Goal: Use online tool/utility: Use online tool/utility

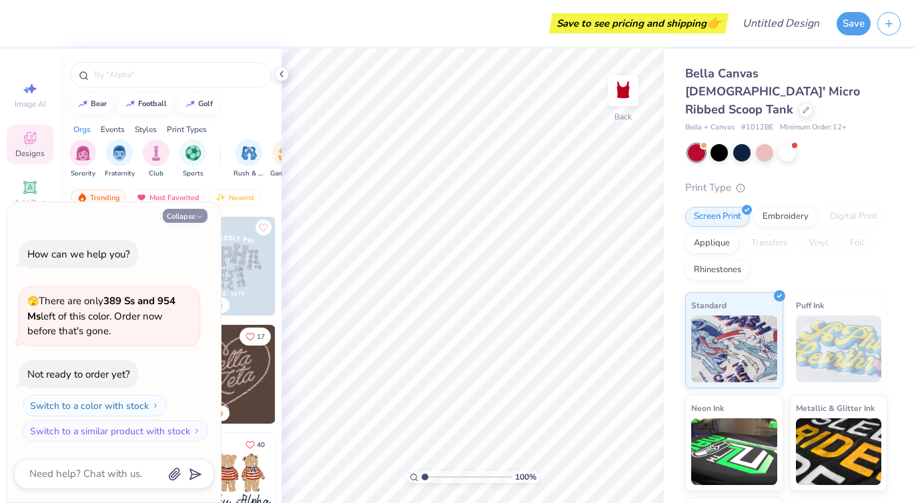
click at [205, 215] on button "Collapse" at bounding box center [185, 216] width 45 height 14
type textarea "x"
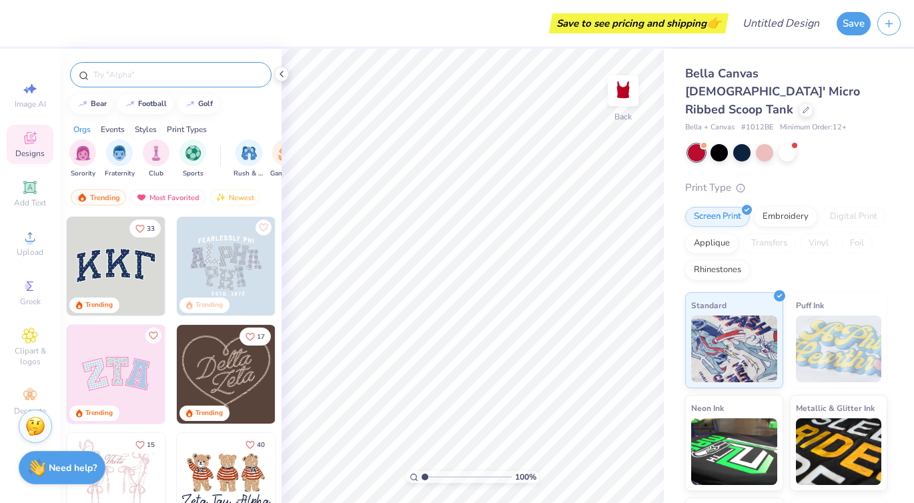
click at [142, 75] on input "text" at bounding box center [177, 74] width 171 height 13
type input "jersey store"
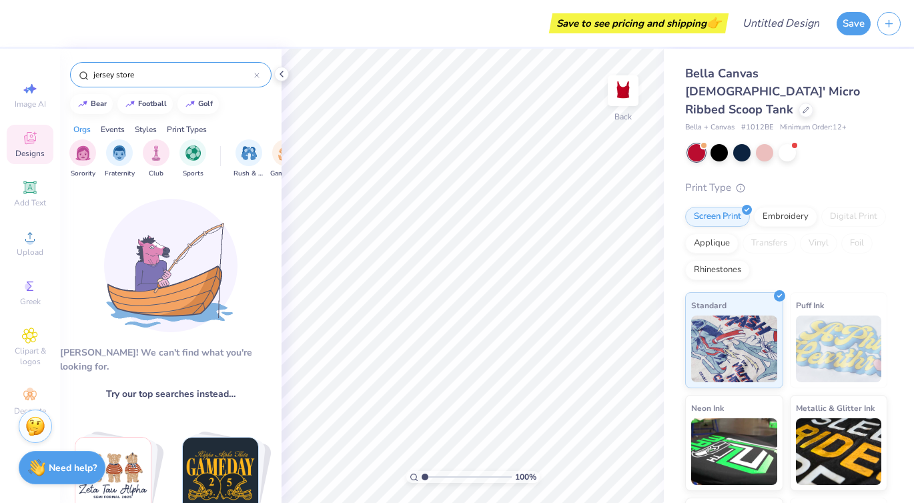
click at [263, 79] on div "jersey store" at bounding box center [171, 74] width 202 height 25
click at [260, 75] on div "jersey store" at bounding box center [171, 74] width 202 height 25
click at [256, 75] on icon at bounding box center [257, 75] width 4 height 4
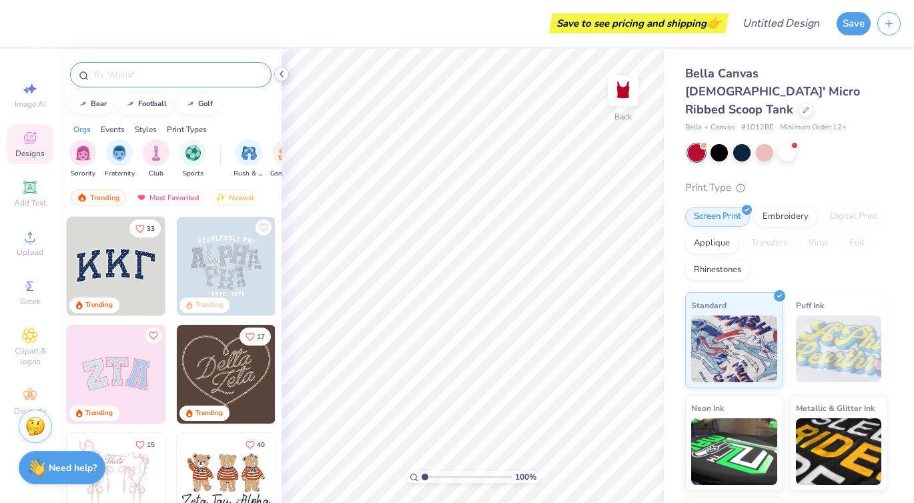
click at [277, 74] on icon at bounding box center [281, 74] width 11 height 11
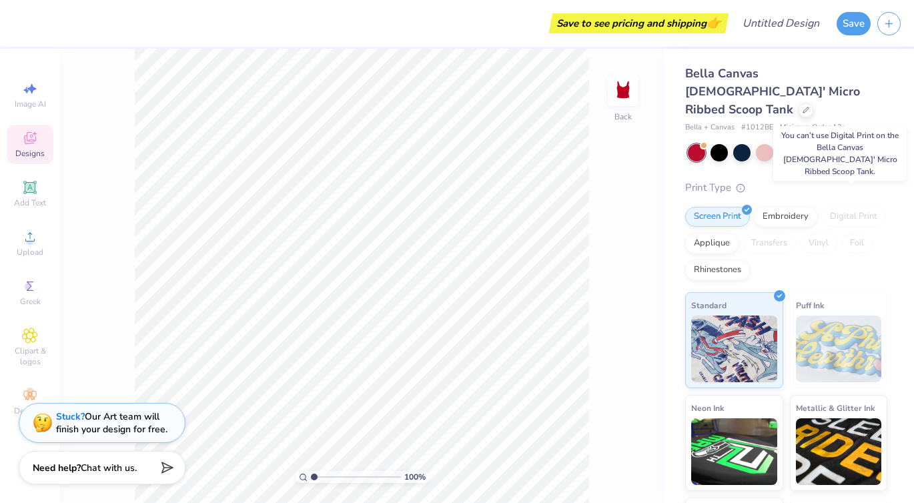
click at [847, 207] on div "Digital Print" at bounding box center [854, 217] width 65 height 20
click at [796, 205] on div "Embroidery" at bounding box center [785, 215] width 63 height 20
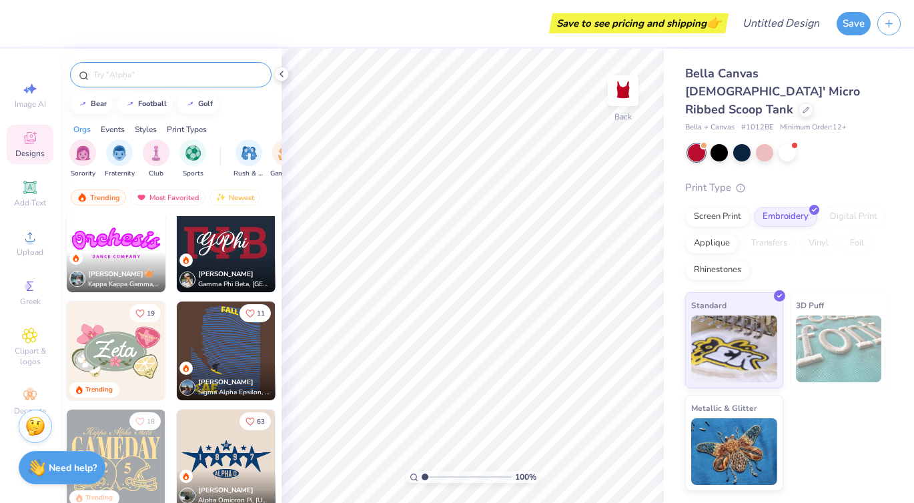
scroll to position [456, 0]
click at [718, 205] on div "Screen Print" at bounding box center [717, 215] width 65 height 20
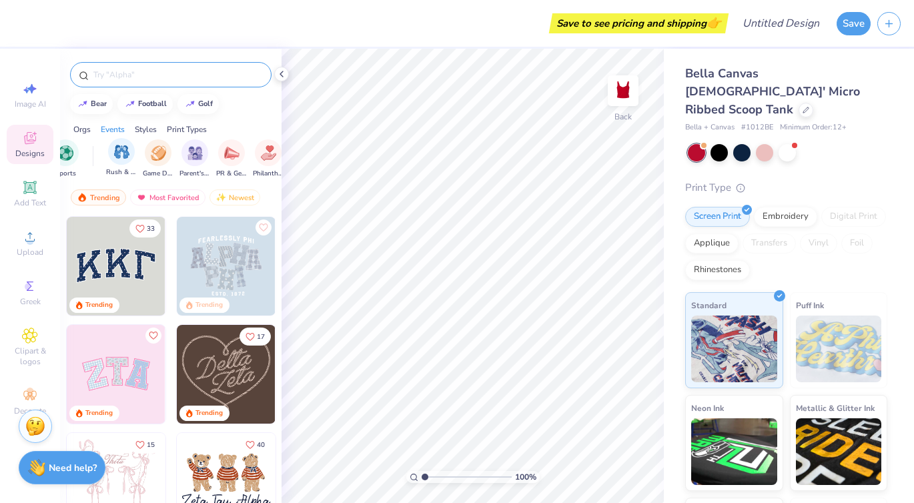
scroll to position [0, 128]
click at [150, 129] on div "Styles" at bounding box center [146, 129] width 22 height 12
click at [181, 127] on div "Print Types" at bounding box center [187, 129] width 40 height 12
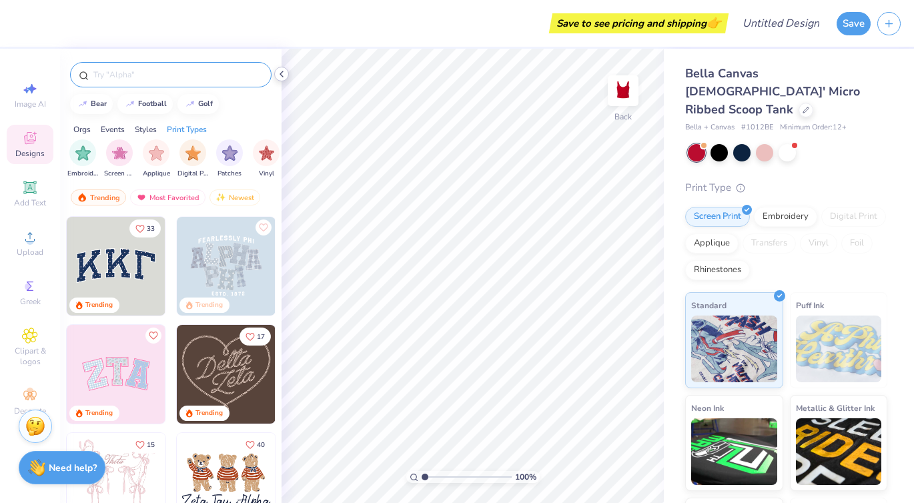
click at [281, 75] on polyline at bounding box center [281, 73] width 3 height 5
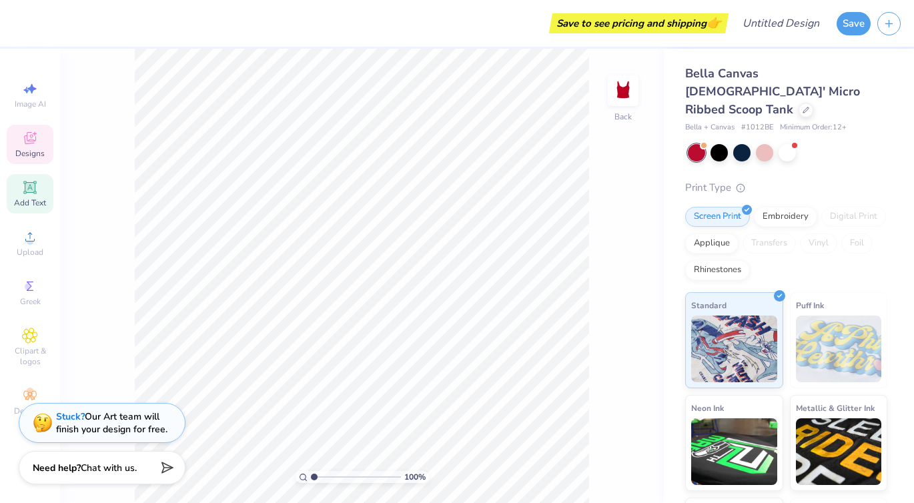
click at [32, 186] on icon at bounding box center [30, 187] width 10 height 10
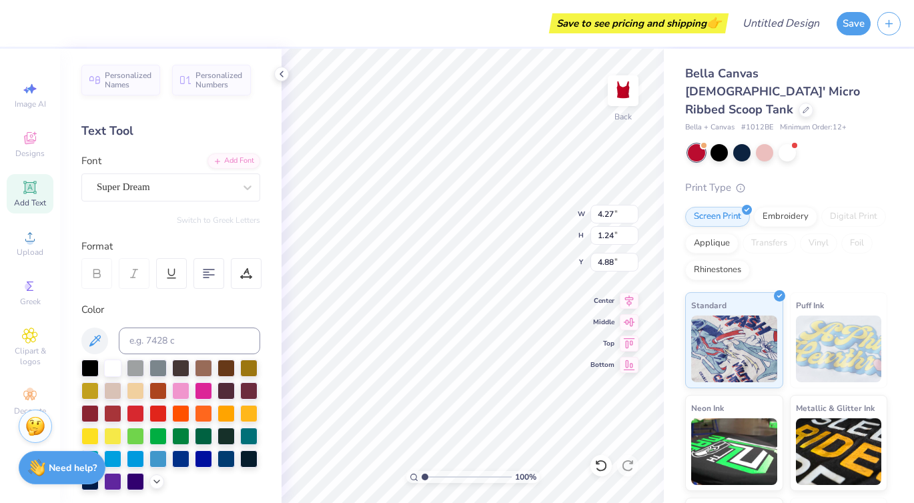
type textarea "T"
type textarea "J"
type textarea "SHORE"
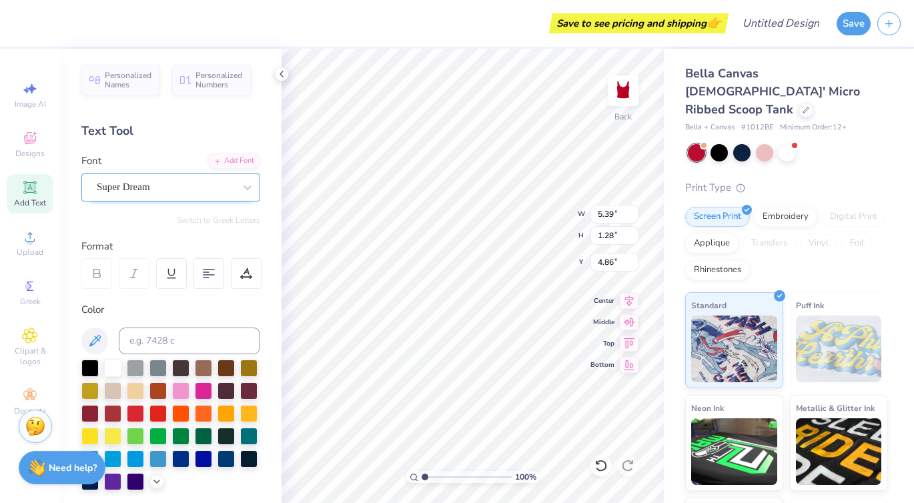
type textarea "SHORE STORE"
click at [152, 194] on div "Super Dream" at bounding box center [165, 187] width 140 height 21
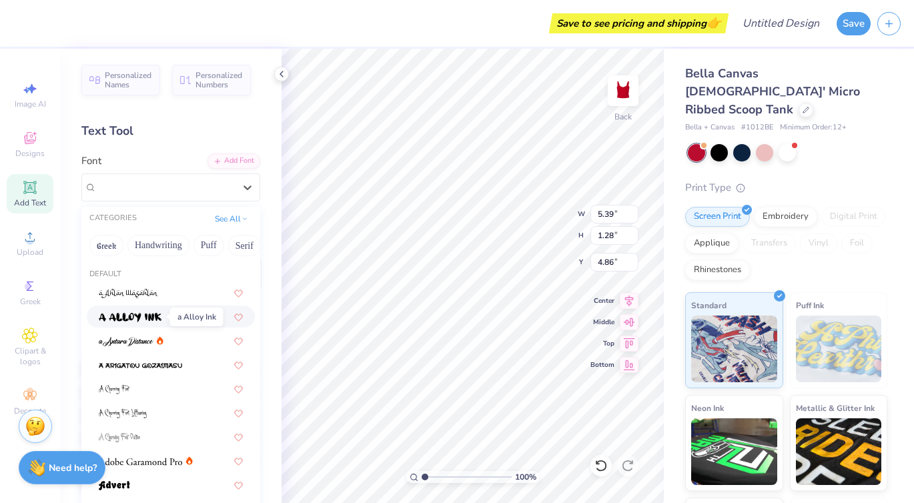
click at [135, 318] on img at bounding box center [130, 317] width 63 height 9
click at [224, 188] on div "a Alloy Ink" at bounding box center [165, 187] width 140 height 21
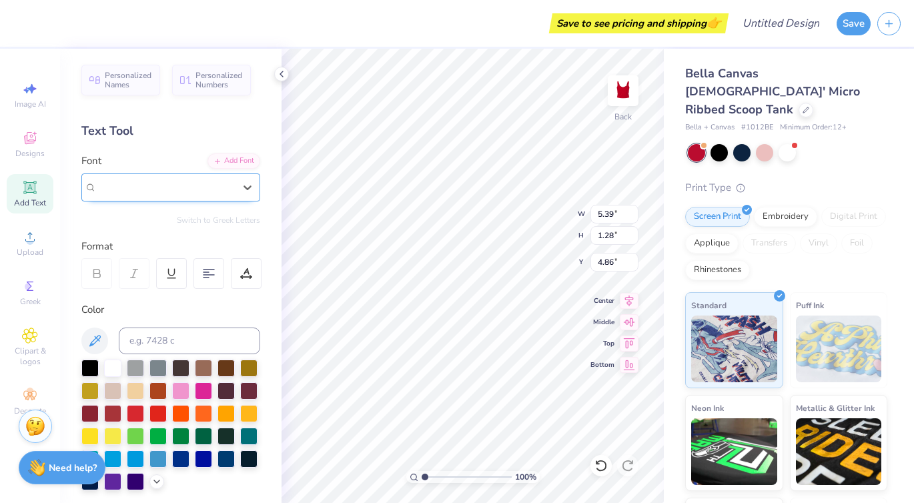
click at [232, 194] on div "a Alloy Ink" at bounding box center [165, 187] width 137 height 15
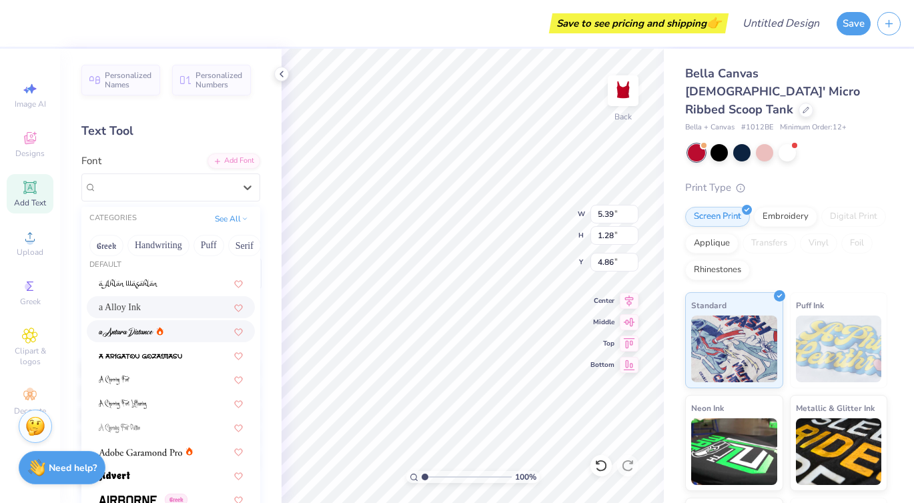
scroll to position [0, 0]
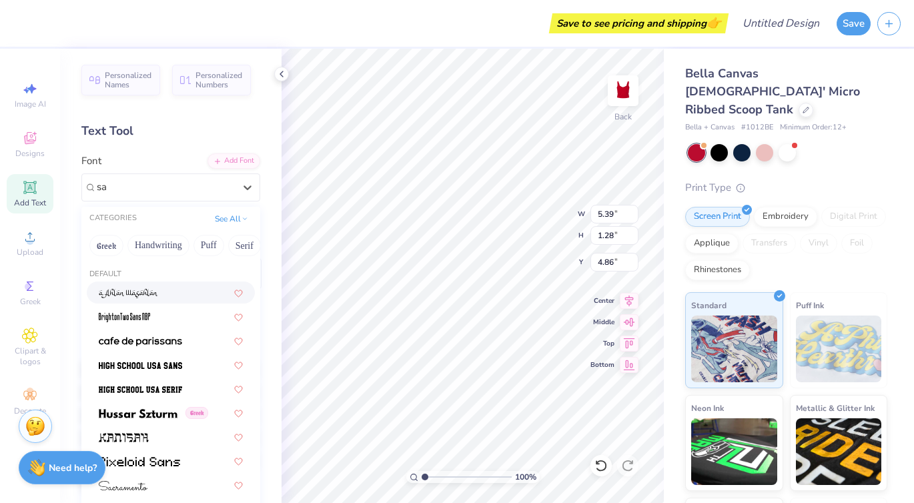
type input "s"
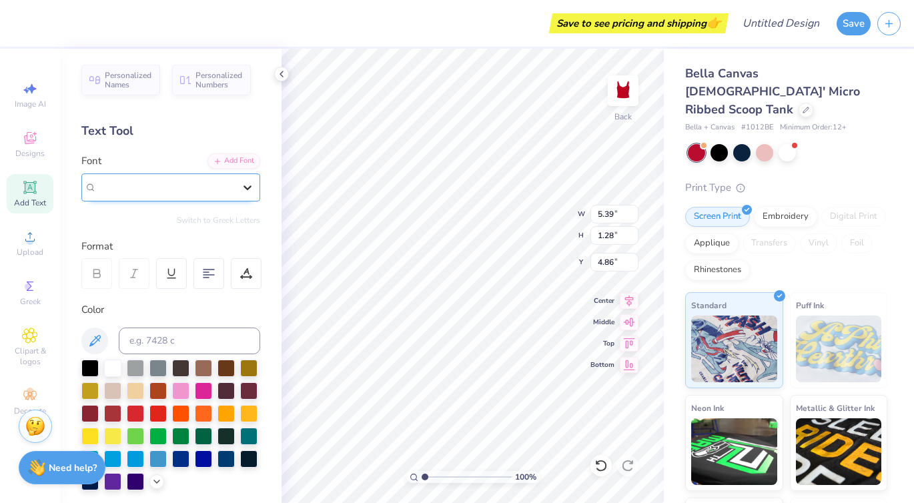
click at [238, 190] on div at bounding box center [248, 188] width 24 height 24
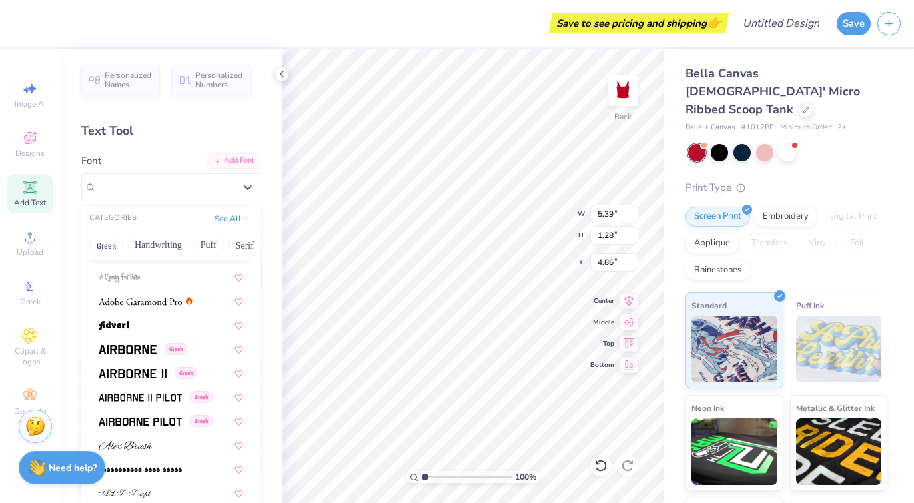
scroll to position [164, 0]
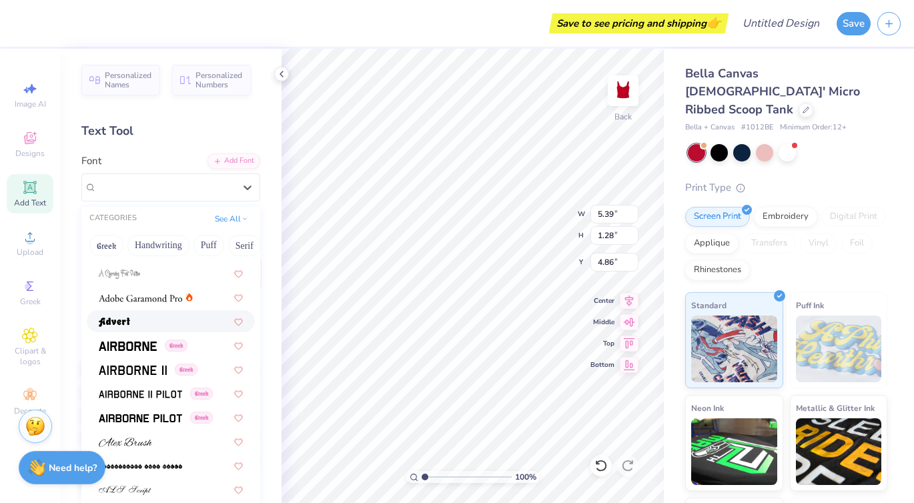
click at [134, 322] on div at bounding box center [171, 321] width 144 height 14
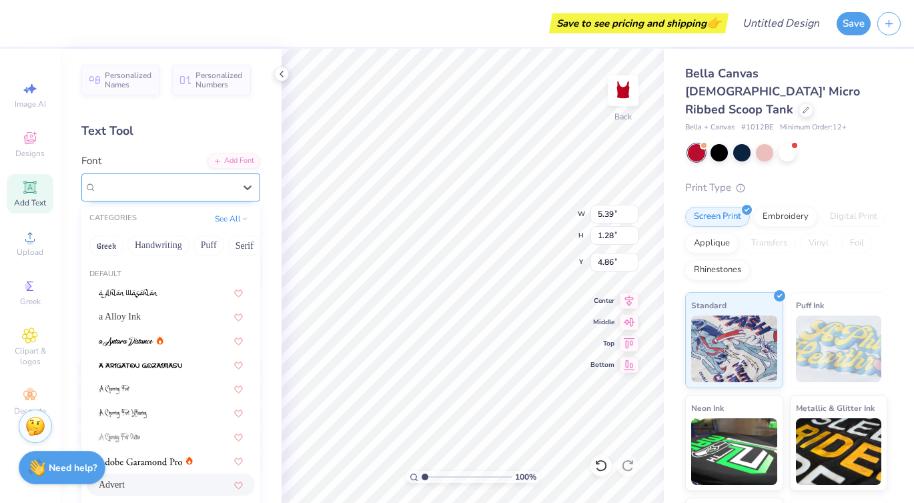
click at [155, 186] on div "Advert" at bounding box center [165, 187] width 140 height 21
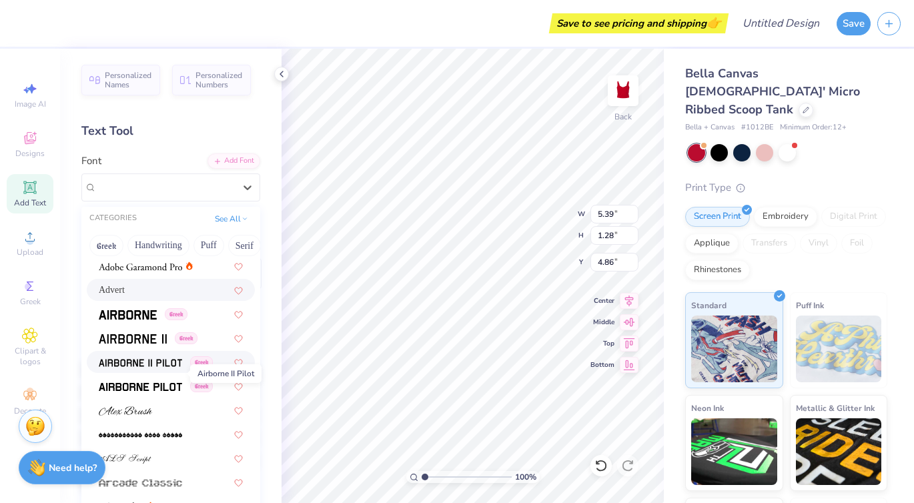
scroll to position [203, 0]
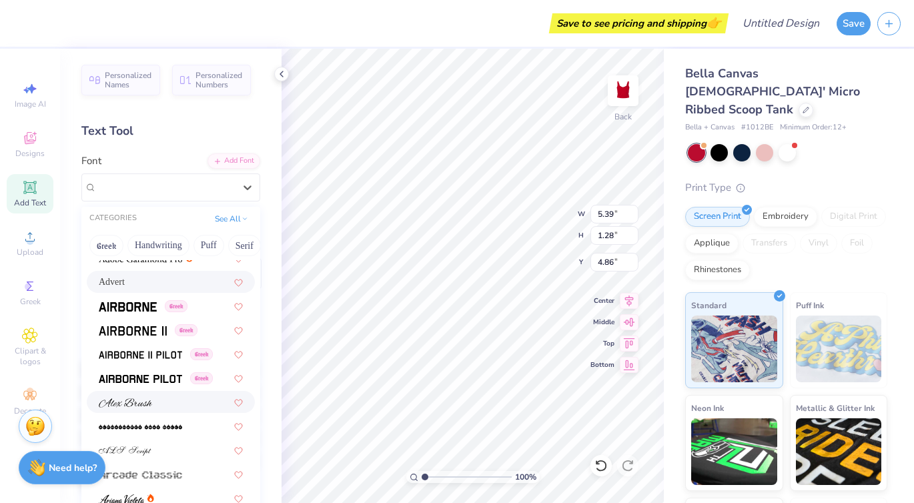
click at [158, 405] on div at bounding box center [171, 402] width 144 height 14
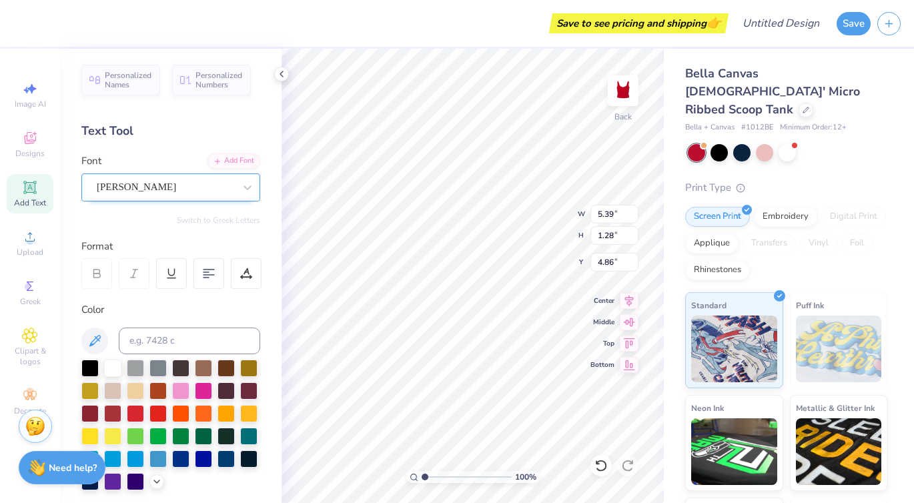
click at [183, 187] on div "[PERSON_NAME]" at bounding box center [165, 187] width 140 height 21
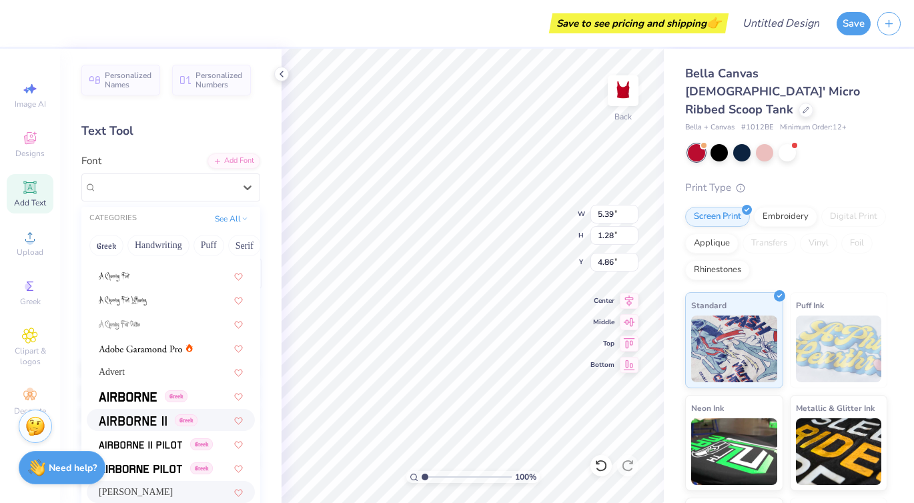
scroll to position [147, 0]
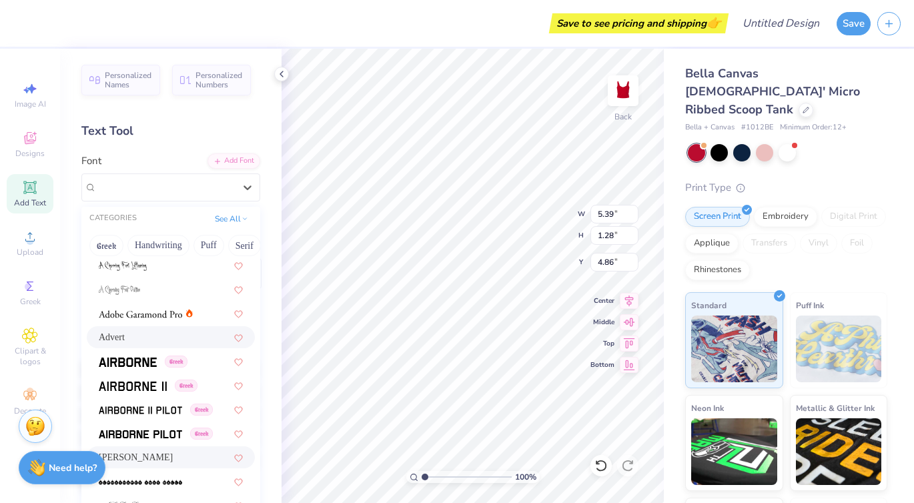
click at [139, 341] on div "Advert" at bounding box center [171, 337] width 144 height 14
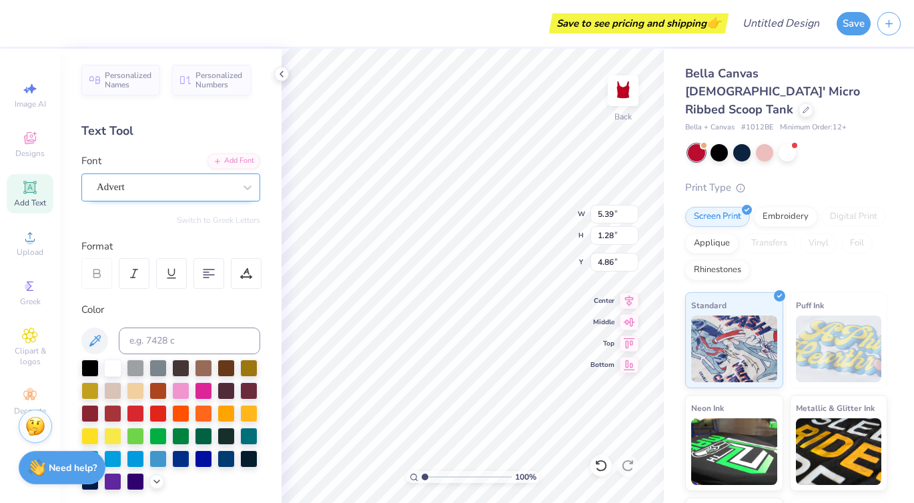
click at [154, 188] on div "Advert" at bounding box center [165, 187] width 140 height 21
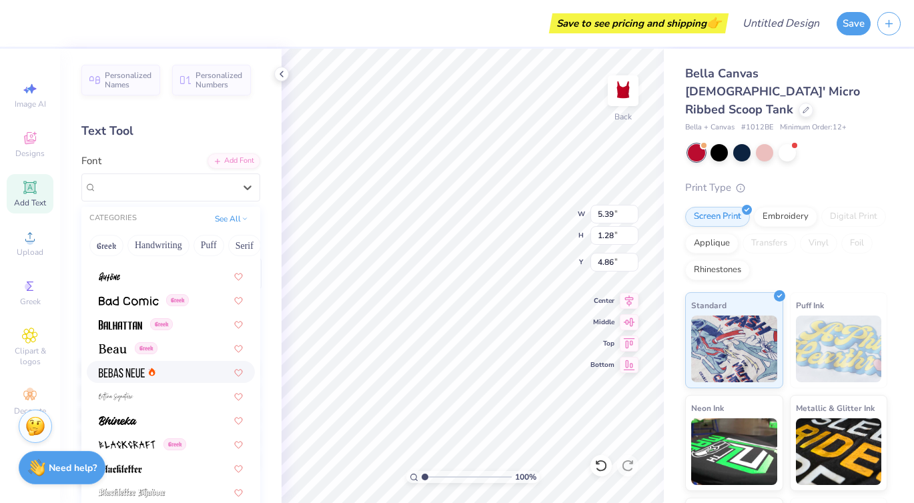
scroll to position [549, 0]
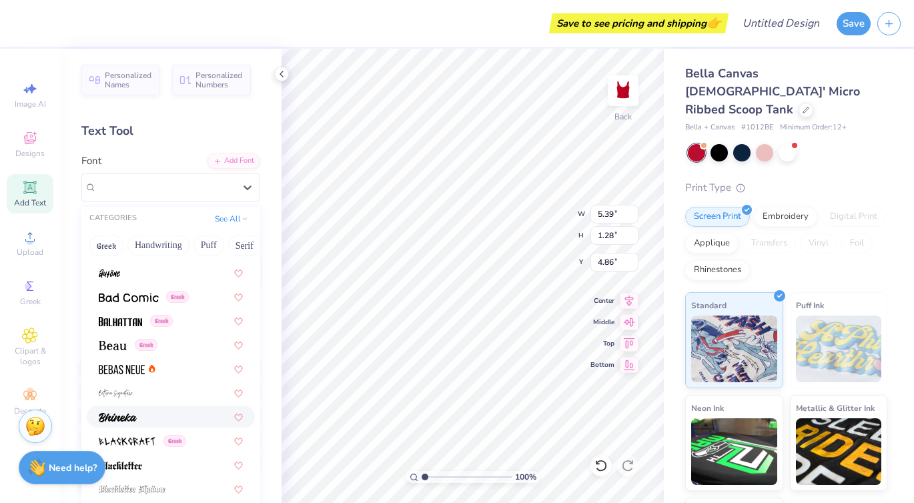
click at [174, 419] on div at bounding box center [171, 417] width 144 height 14
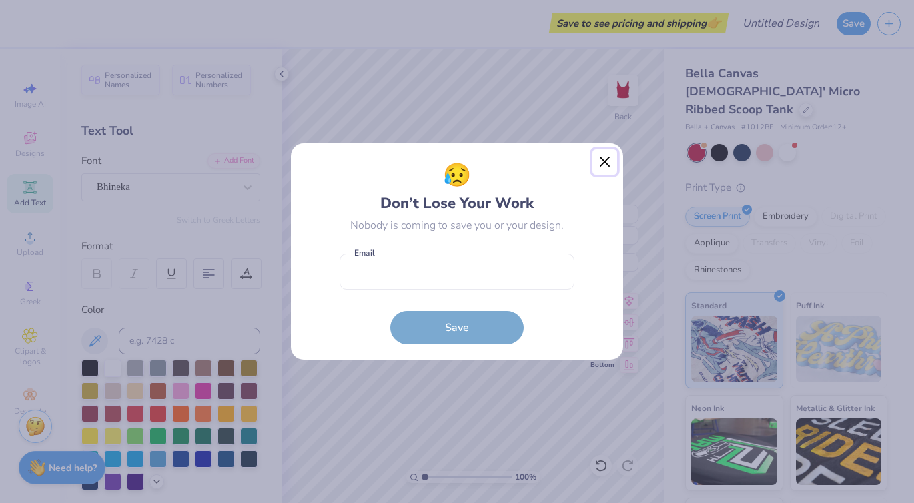
click at [607, 166] on button "Close" at bounding box center [605, 161] width 25 height 25
type input "4.38"
type input "3.53"
type input "3.74"
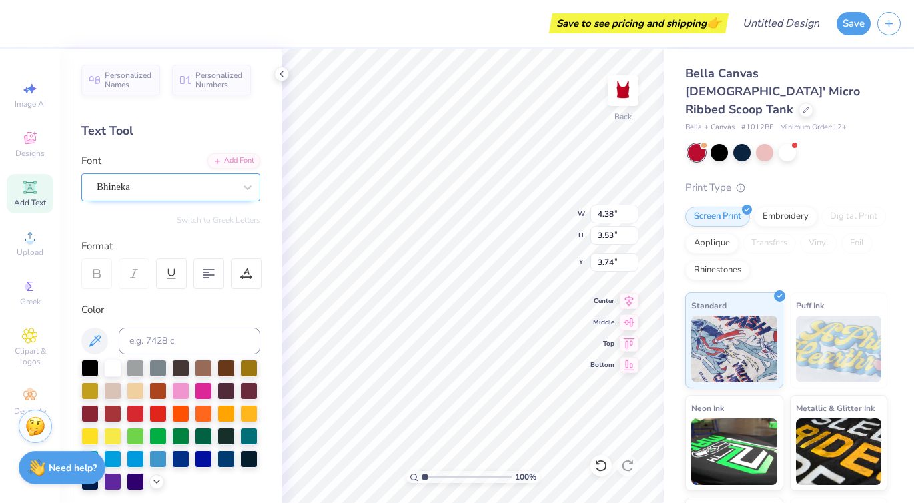
click at [214, 190] on div "Bhineka" at bounding box center [165, 187] width 140 height 21
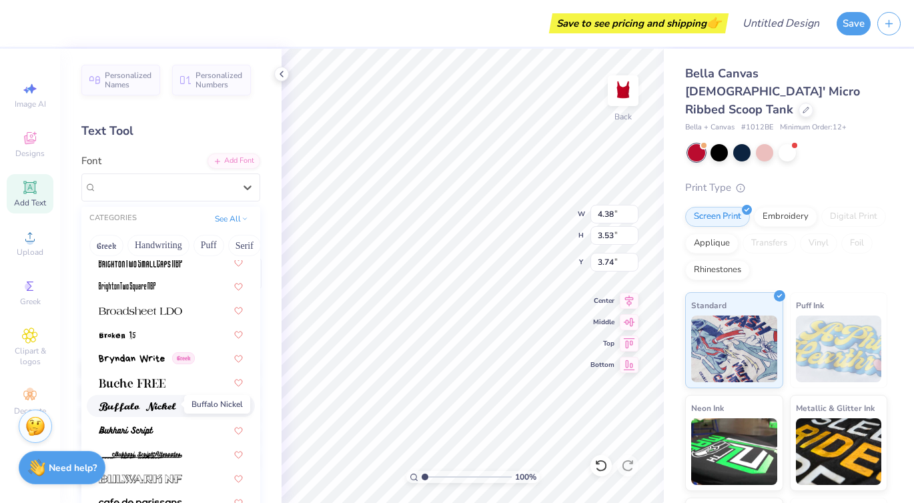
scroll to position [1114, 0]
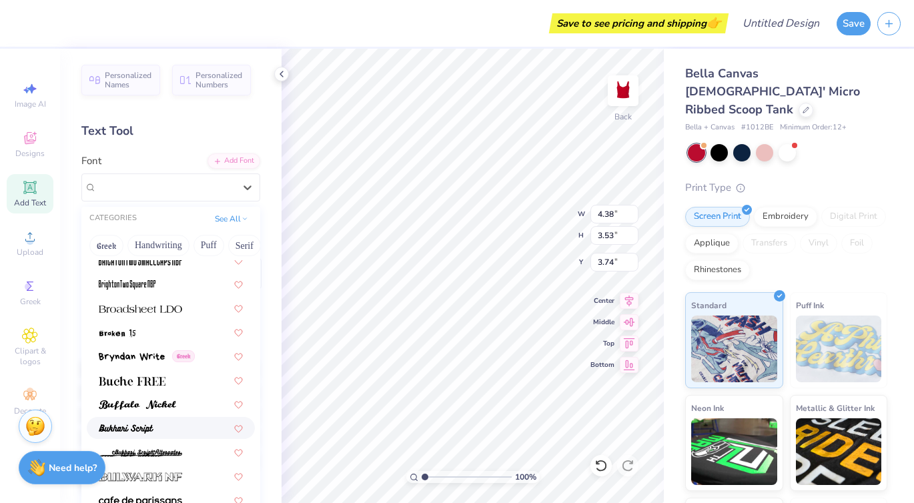
click at [178, 434] on div at bounding box center [171, 428] width 144 height 14
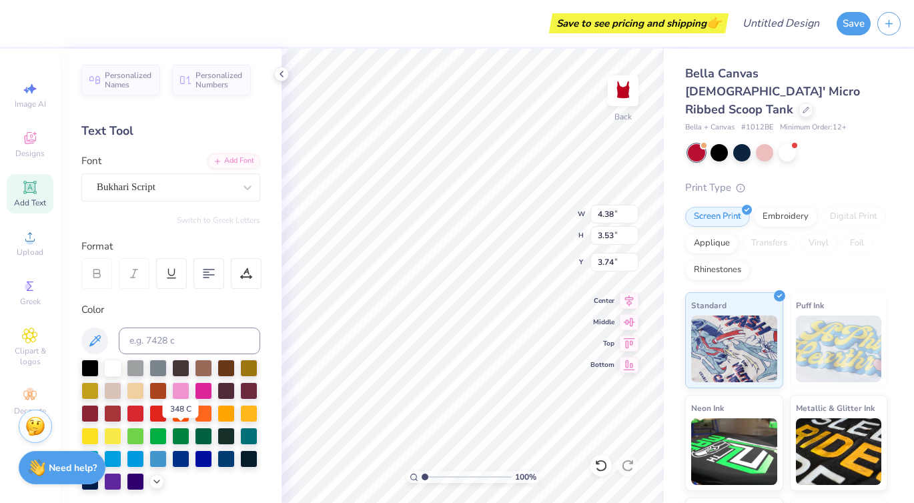
type input "5.90"
type input "3.66"
type input "3.67"
click at [193, 191] on div "Bukhari Script" at bounding box center [165, 187] width 140 height 21
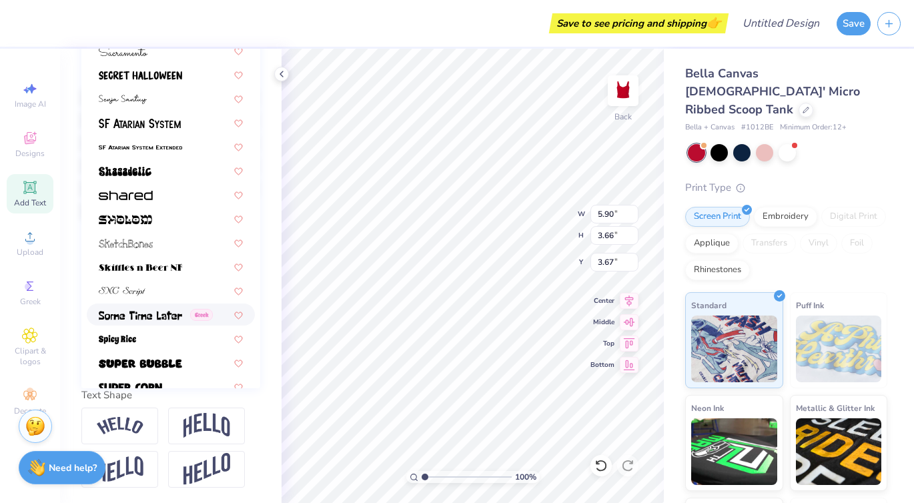
scroll to position [6142, 0]
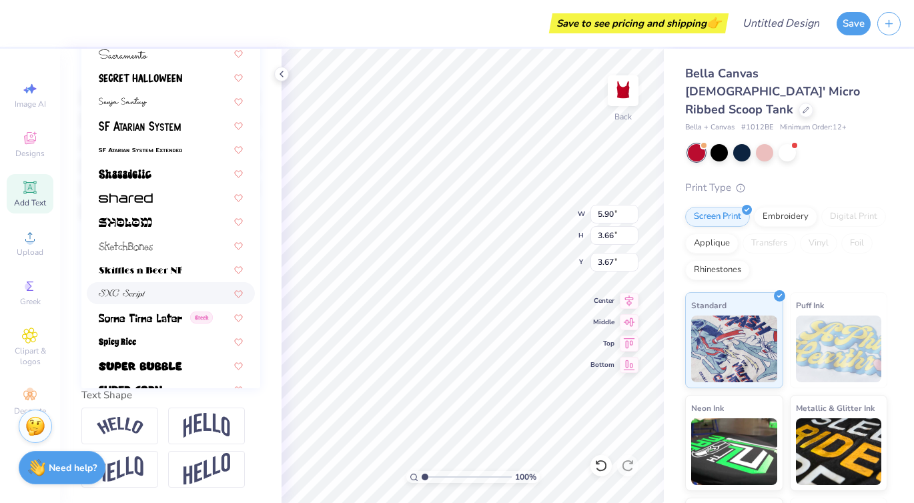
click at [162, 293] on div at bounding box center [171, 293] width 144 height 14
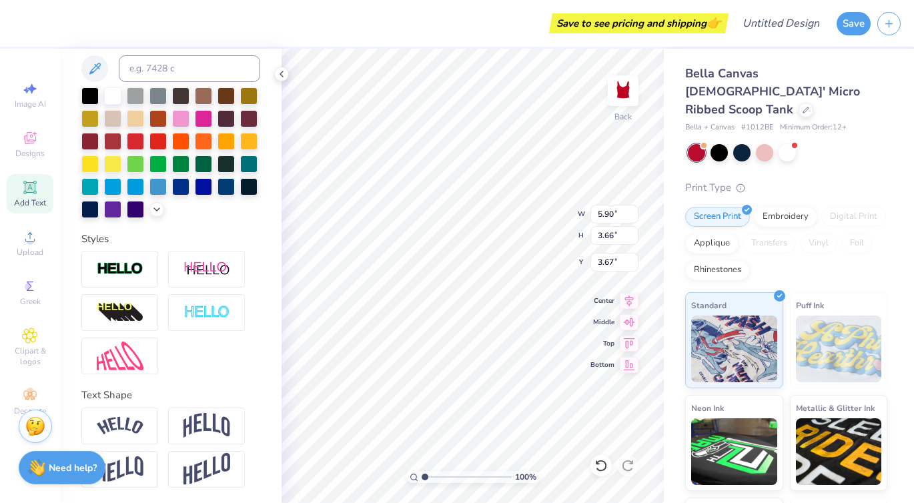
type input "4.82"
type input "3.21"
type input "3.90"
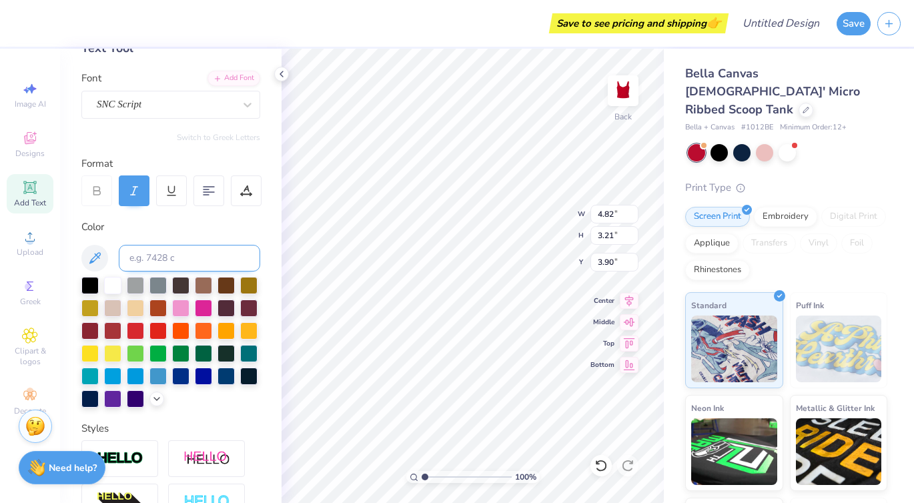
scroll to position [0, 0]
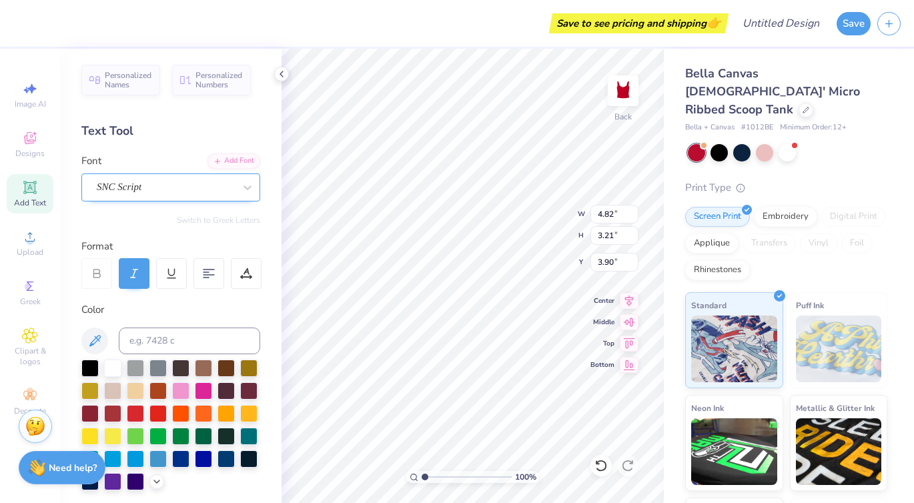
click at [160, 180] on div "SNC Script" at bounding box center [165, 187] width 140 height 21
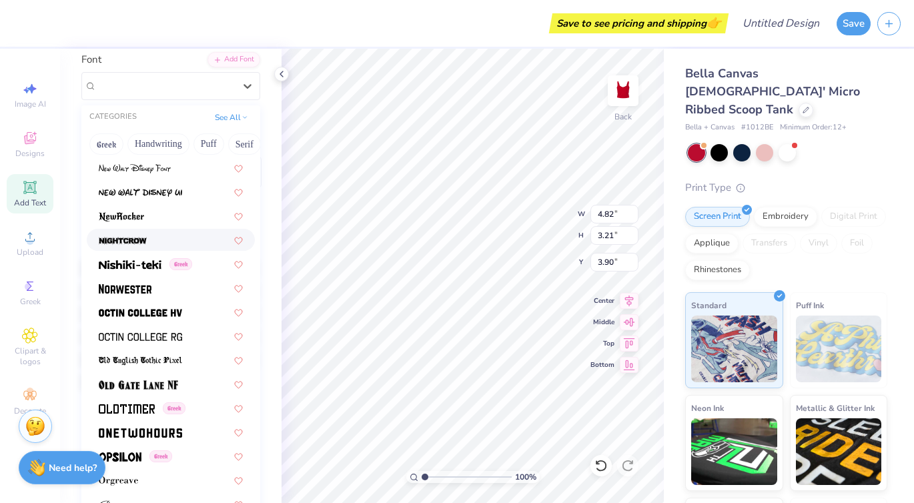
scroll to position [5106, 0]
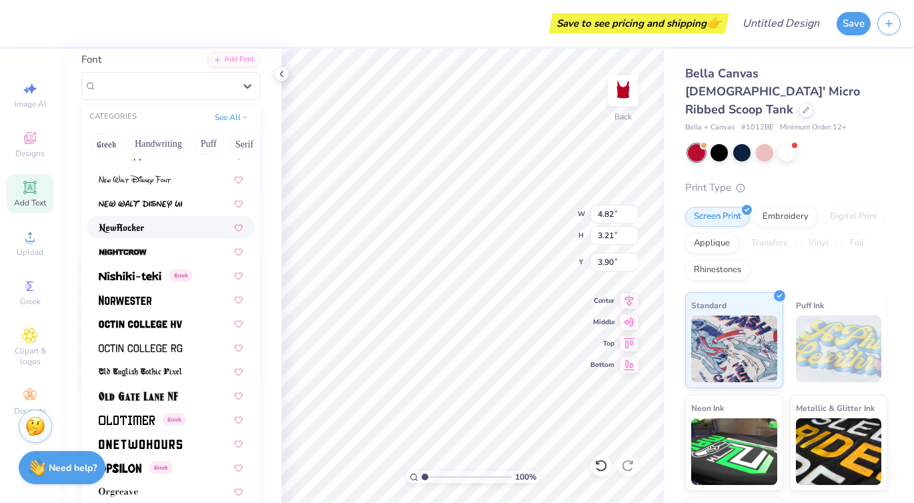
click at [165, 226] on div at bounding box center [171, 227] width 144 height 14
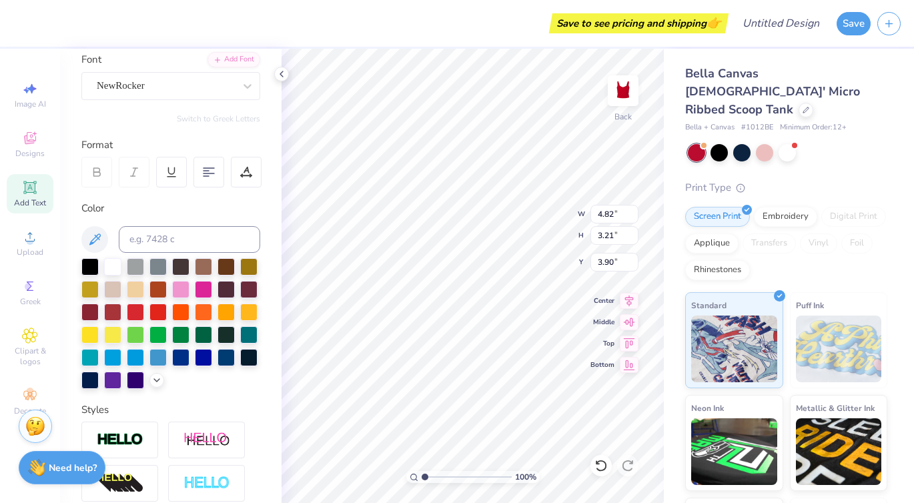
type input "5.78"
type input "3.70"
type input "3.65"
click at [168, 83] on div "NewRocker" at bounding box center [165, 85] width 140 height 21
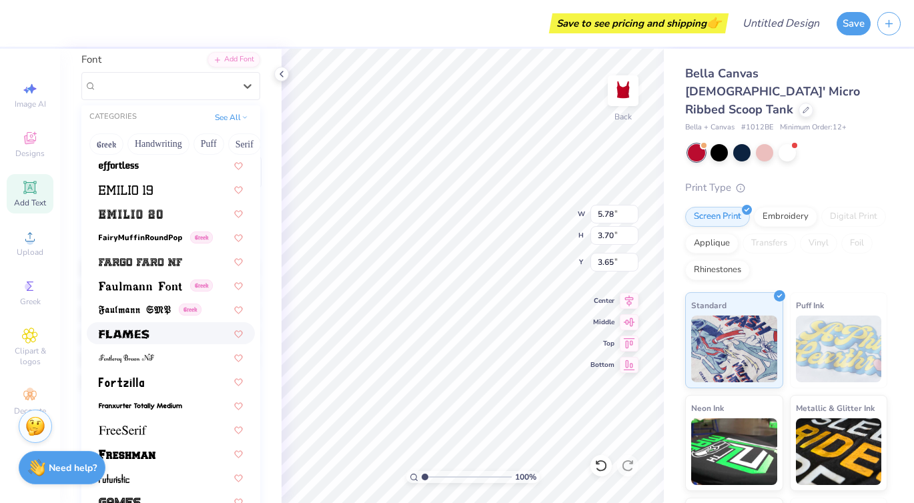
scroll to position [2718, 0]
